Goal: Task Accomplishment & Management: Manage account settings

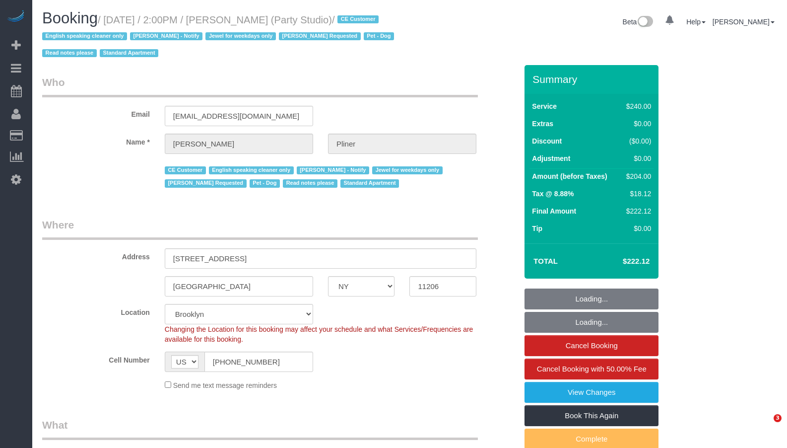
select select "NY"
select select "object:810"
select select "180"
select select "spot1"
select select "number:89"
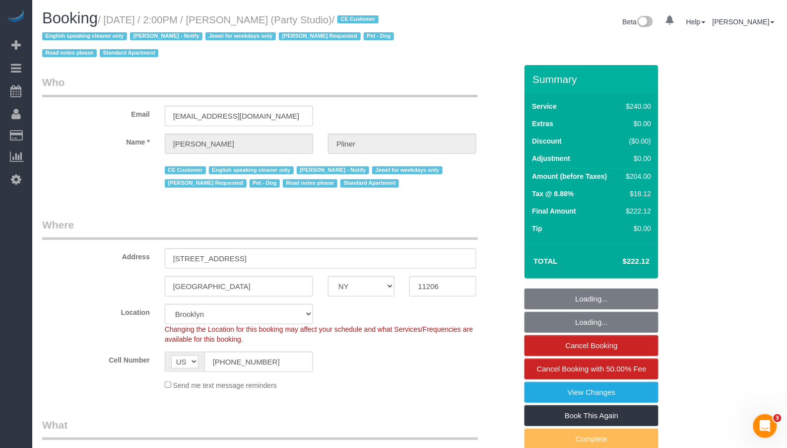
select select "number:90"
select select "number:13"
select select "number:7"
select select "string:stripe-pm_1S02kO4VGloSiKo7bjdm48gl"
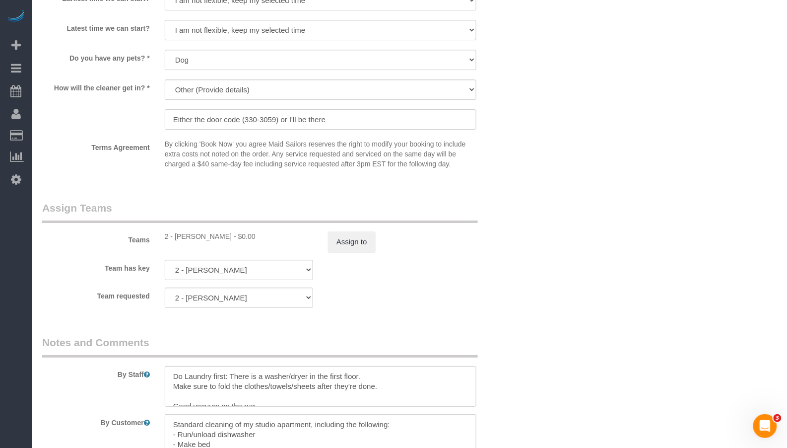
scroll to position [994, 0]
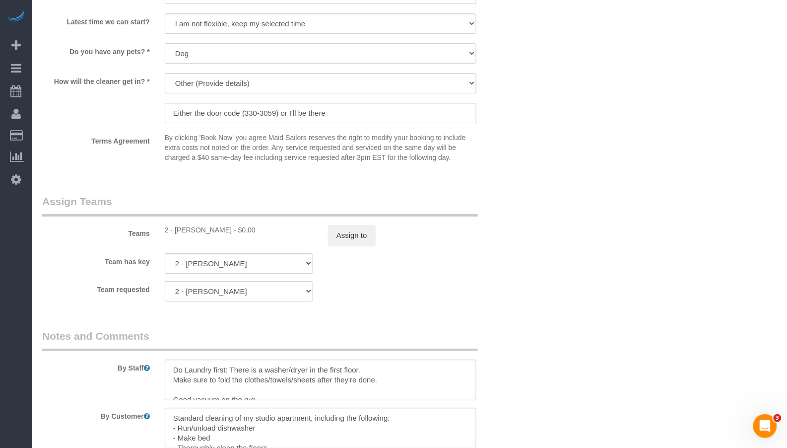
drag, startPoint x: 230, startPoint y: 230, endPoint x: 176, endPoint y: 231, distance: 54.6
click at [176, 231] on div "2 - Katherine Poveda - $0.00" at bounding box center [239, 230] width 148 height 10
copy div "Katherine Poveda"
click at [95, 305] on fieldset "Assign Teams Teams 2 - Katherine Poveda - $0.00 Assign to Team has key 2 - Kath…" at bounding box center [279, 251] width 475 height 115
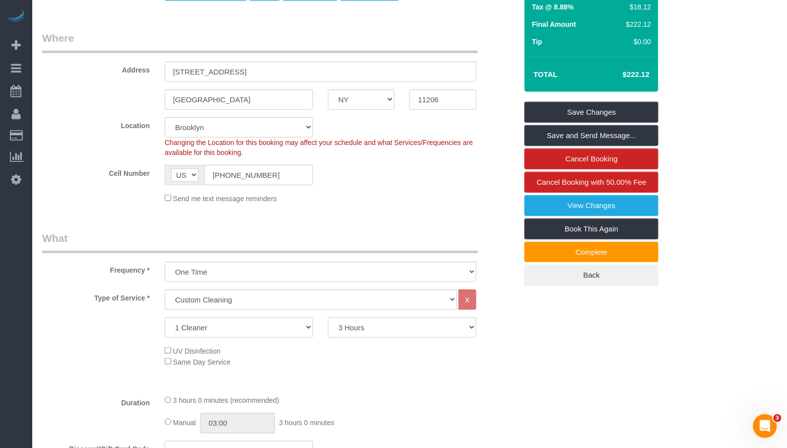
scroll to position [0, 0]
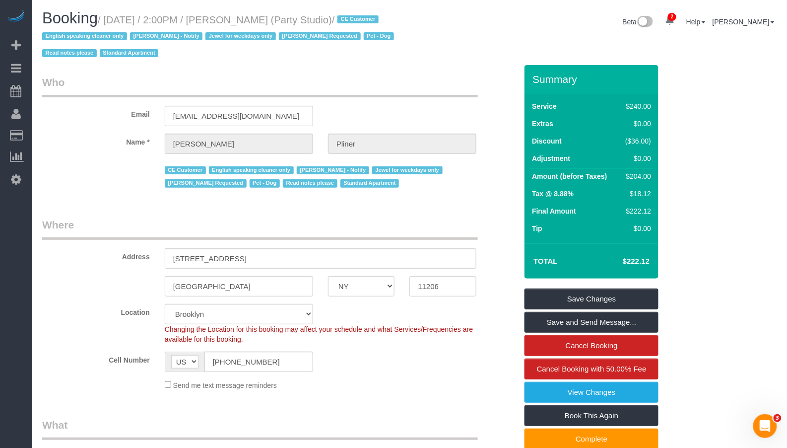
drag, startPoint x: 115, startPoint y: 20, endPoint x: 359, endPoint y: 25, distance: 244.1
click at [359, 25] on small "/ August 25, 2025 / 2:00PM / Jesse Pliner (Party Studio) / CE Customer English …" at bounding box center [219, 36] width 355 height 45
copy small "ugust 25, 2025 / 2:00PM / Jesse Pliner (Party Studio) /"
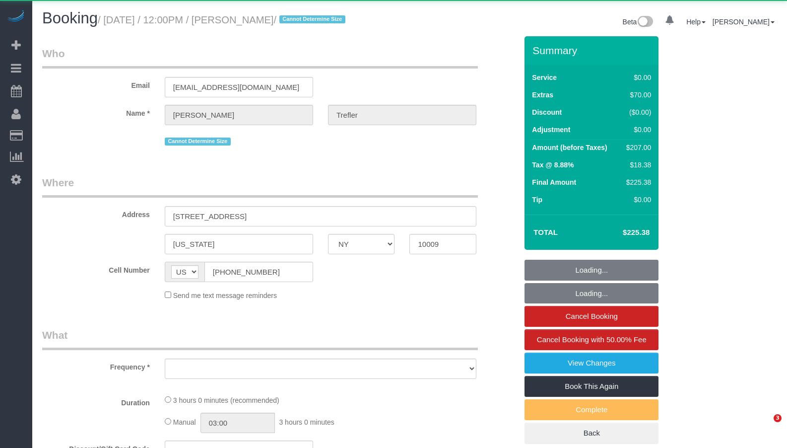
select select "NY"
select select "object:749"
select select "1"
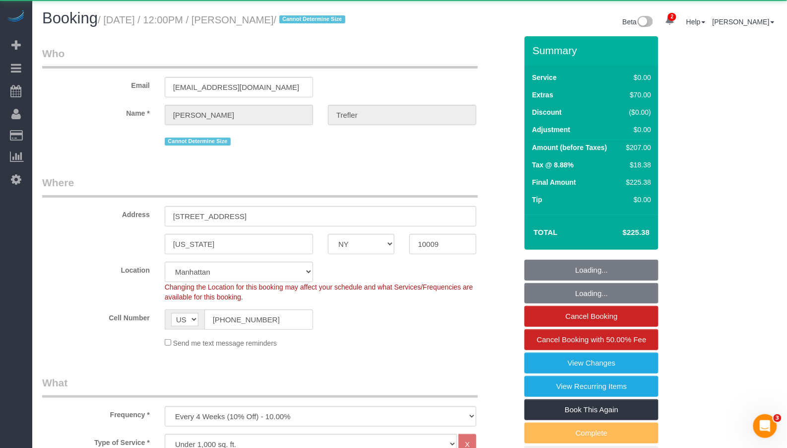
select select "object:902"
select select "string:stripe-pm_1RSkNx4VGloSiKo7CHzMvNuZ"
select select "spot1"
select select "number:60"
select select "number:90"
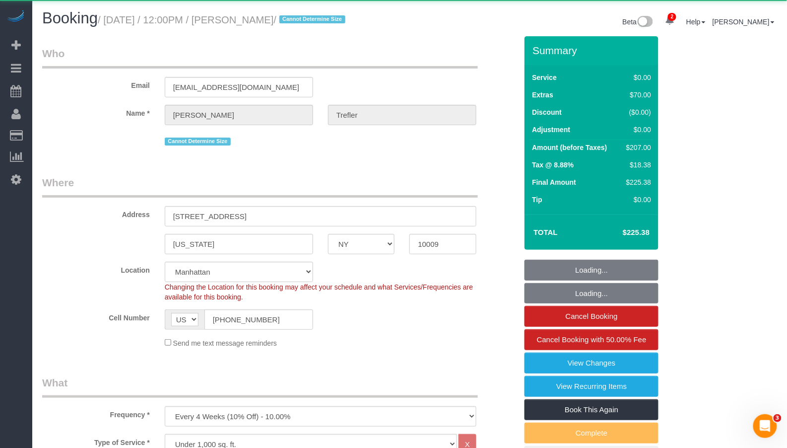
select select "number:15"
select select "number:5"
select select "1"
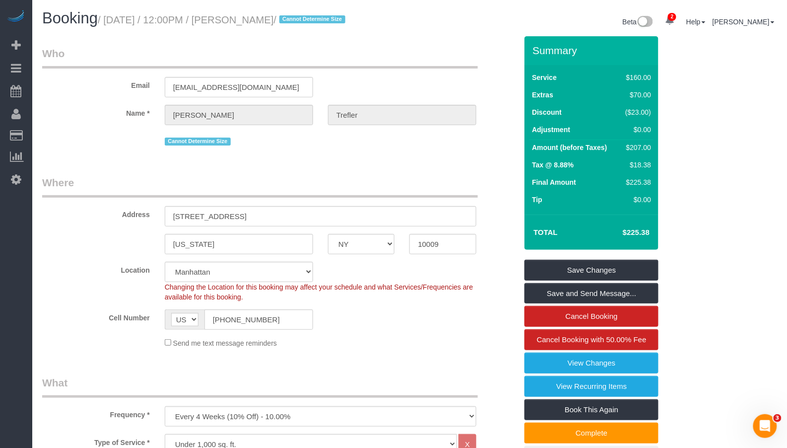
click at [253, 30] on div "Booking / [DATE] / 12:00PM / [PERSON_NAME] / Cannot Determine Size" at bounding box center [222, 20] width 375 height 21
drag, startPoint x: 312, startPoint y: 18, endPoint x: 240, endPoint y: 20, distance: 72.0
click at [240, 20] on small "/ [DATE] / 12:00PM / [PERSON_NAME] / Cannot Determine Size" at bounding box center [223, 19] width 251 height 11
copy small "[PERSON_NAME]"
